Goal: Transaction & Acquisition: Purchase product/service

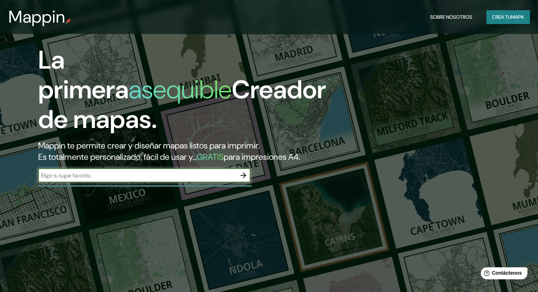
scroll to position [102, 0]
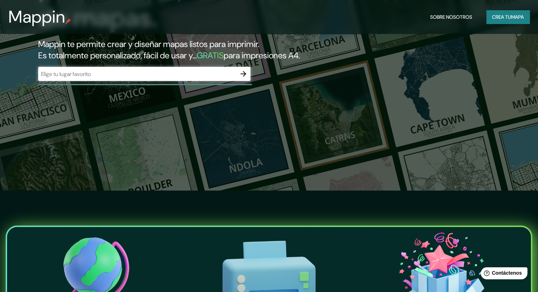
click at [130, 81] on div "​" at bounding box center [144, 74] width 212 height 14
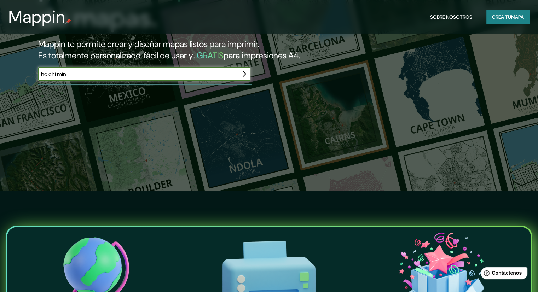
type input "ho chi min"
click at [218, 78] on input "ho chi min" at bounding box center [137, 74] width 198 height 8
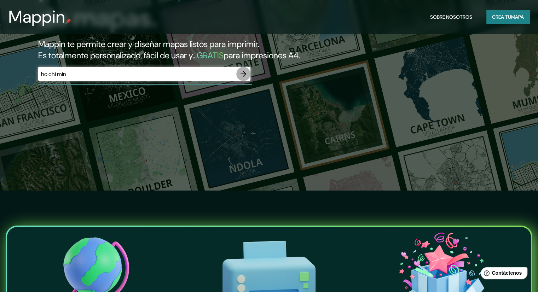
click at [241, 78] on icon "button" at bounding box center [243, 74] width 8 height 8
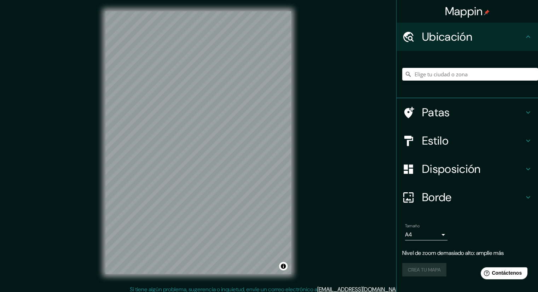
click at [92, 46] on div "Mappin Ubicación Patas Estilo Disposición Borde Elige un borde. Consejo : puede…" at bounding box center [269, 148] width 538 height 297
click at [104, 119] on div "© Mapbox © OpenStreetMap Improve this map" at bounding box center [198, 142] width 208 height 285
click at [72, 88] on div "Mappin Ubicación Patas Estilo Disposición Borde Elige un borde. Consejo : puede…" at bounding box center [269, 148] width 538 height 297
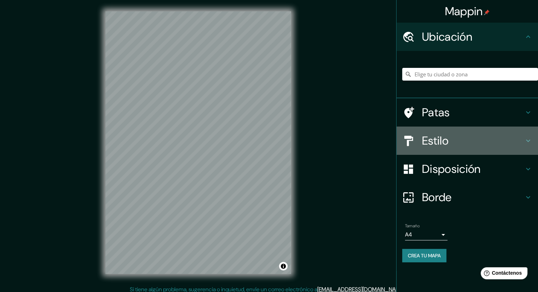
click at [437, 138] on font "Estilo" at bounding box center [435, 140] width 27 height 15
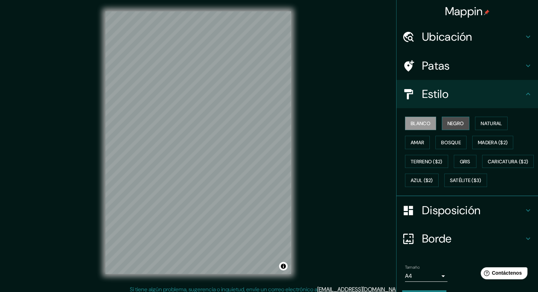
click at [453, 129] on button "Negro" at bounding box center [456, 123] width 28 height 13
click at [479, 128] on button "Natural" at bounding box center [491, 123] width 33 height 13
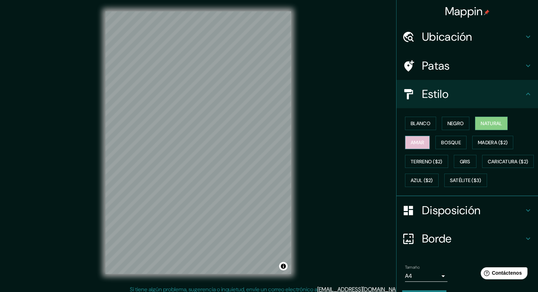
click at [417, 139] on font "Amar" at bounding box center [417, 142] width 13 height 6
click at [448, 144] on font "Bosque" at bounding box center [451, 142] width 20 height 6
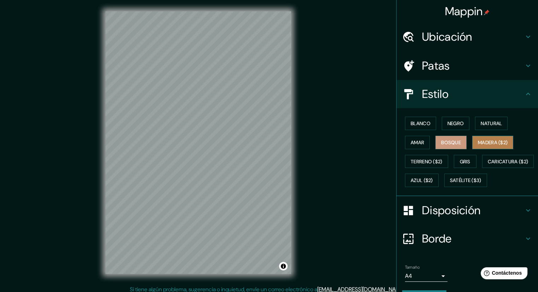
click at [488, 147] on button "Madera ($2)" at bounding box center [492, 142] width 41 height 13
click at [461, 157] on font "Gris" at bounding box center [465, 161] width 11 height 9
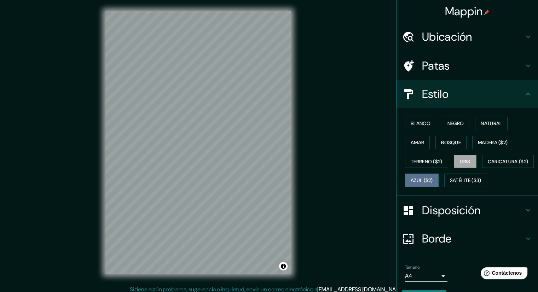
click at [433, 180] on font "Azul ($2)" at bounding box center [422, 181] width 22 height 6
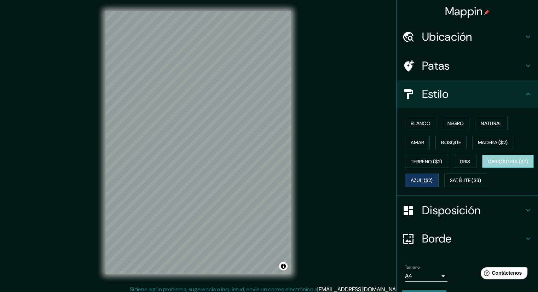
click at [482, 168] on button "Caricatura ($2)" at bounding box center [508, 161] width 52 height 13
click at [450, 143] on font "Bosque" at bounding box center [451, 142] width 20 height 6
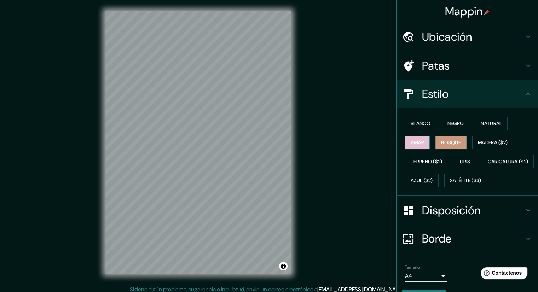
click at [418, 140] on font "Amar" at bounding box center [417, 142] width 13 height 6
drag, startPoint x: 480, startPoint y: 132, endPoint x: 498, endPoint y: 115, distance: 25.3
click at [498, 115] on div "Blanco Negro Natural Amar Bosque Madera ($2) Terreno ($2) Gris Caricatura ($2) …" at bounding box center [470, 152] width 136 height 76
drag, startPoint x: 498, startPoint y: 115, endPoint x: 486, endPoint y: 122, distance: 14.4
click at [486, 122] on div "Blanco Negro Natural Amar Bosque Madera ($2) Terreno ($2) Gris Caricatura ($2) …" at bounding box center [470, 152] width 136 height 76
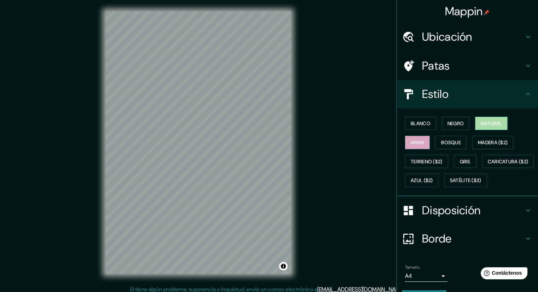
click at [486, 122] on font "Natural" at bounding box center [491, 123] width 21 height 6
click at [461, 121] on button "Negro" at bounding box center [456, 123] width 28 height 13
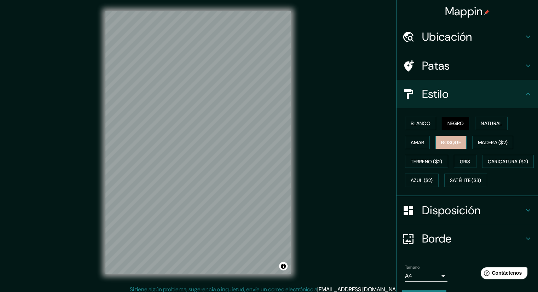
click at [453, 145] on font "Bosque" at bounding box center [451, 142] width 20 height 6
click at [460, 157] on font "Gris" at bounding box center [465, 161] width 11 height 9
click at [449, 139] on font "Bosque" at bounding box center [451, 142] width 20 height 6
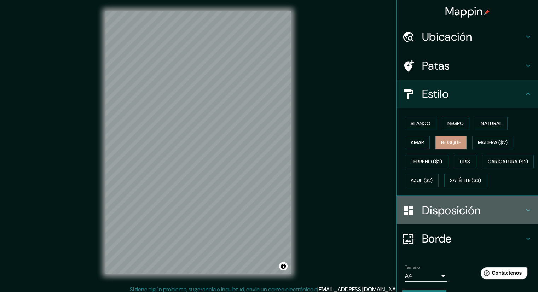
click at [471, 218] on font "Disposición" at bounding box center [451, 210] width 58 height 15
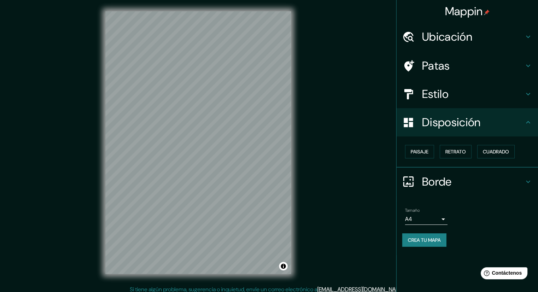
click at [479, 128] on font "Disposición" at bounding box center [451, 122] width 58 height 15
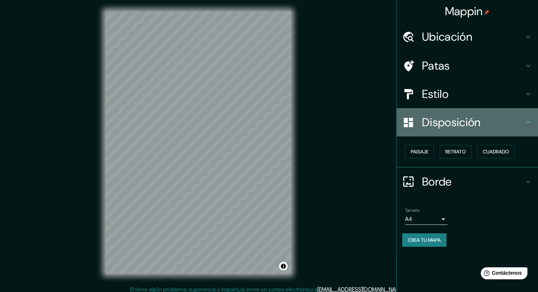
click at [519, 126] on h4 "Disposición" at bounding box center [473, 122] width 102 height 14
click at [536, 125] on div "Disposición" at bounding box center [467, 122] width 141 height 28
click at [533, 123] on div "Disposición" at bounding box center [467, 122] width 141 height 28
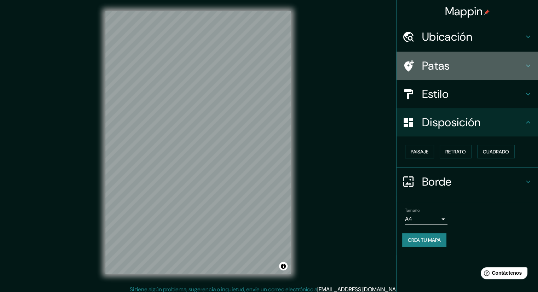
click at [529, 66] on icon at bounding box center [528, 66] width 8 height 8
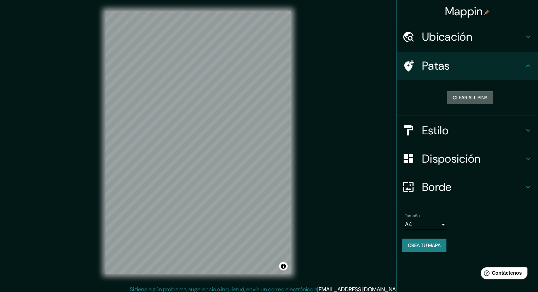
click at [474, 101] on button "Clear all pins" at bounding box center [470, 97] width 46 height 13
click at [468, 97] on button "Clear all pins" at bounding box center [470, 97] width 46 height 13
click at [455, 95] on button "Clear all pins" at bounding box center [470, 97] width 46 height 13
click at [481, 96] on button "Clear all pins" at bounding box center [470, 97] width 46 height 13
click at [438, 244] on font "Crea tu mapa" at bounding box center [424, 245] width 33 height 6
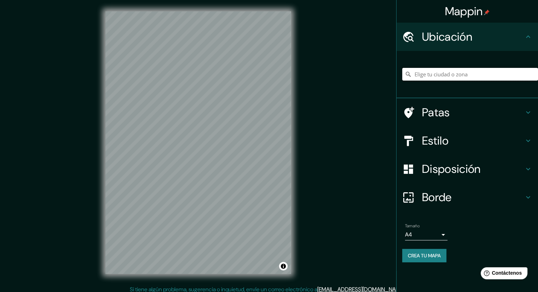
click at [444, 75] on input "Elige tu ciudad o zona" at bounding box center [470, 74] width 136 height 13
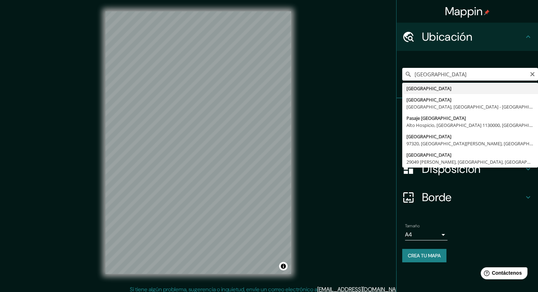
type input "Vietnam"
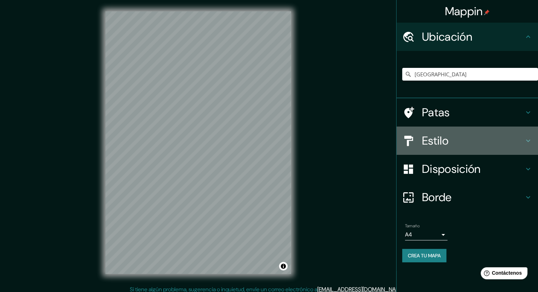
click at [442, 140] on font "Estilo" at bounding box center [435, 140] width 27 height 15
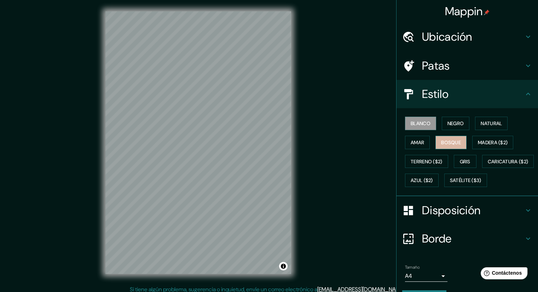
click at [449, 141] on font "Bosque" at bounding box center [451, 142] width 20 height 6
click at [402, 146] on div "Blanco Negro Natural Amar Bosque Madera ($2) Terreno ($2) Gris Caricatura ($2) …" at bounding box center [470, 152] width 136 height 76
drag, startPoint x: 335, startPoint y: 156, endPoint x: 335, endPoint y: 161, distance: 5.7
click at [335, 161] on div "Mappin Ubicación Vietnam Patas Estilo Blanco Negro Natural Amar Bosque Madera (…" at bounding box center [269, 148] width 538 height 297
